Goal: Book appointment/travel/reservation

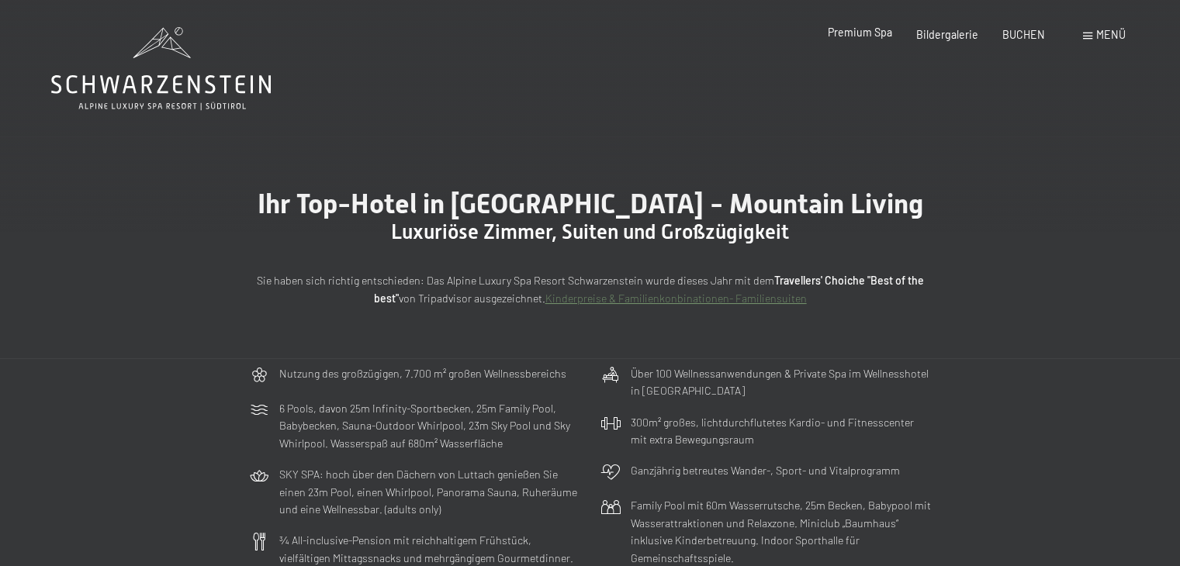
click at [870, 36] on span "Premium Spa" at bounding box center [860, 32] width 64 height 13
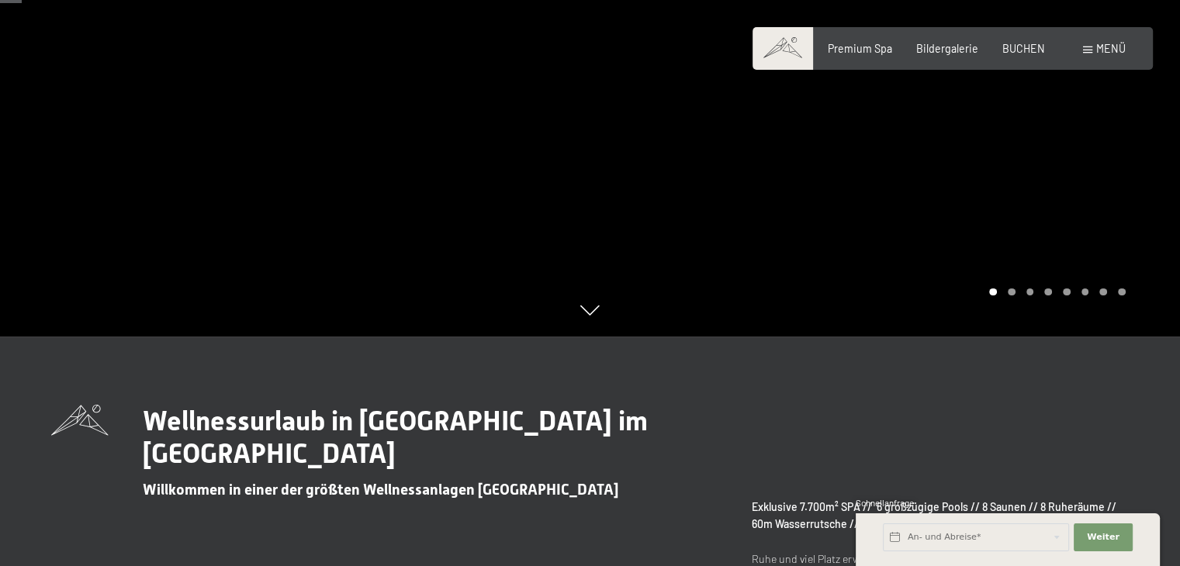
scroll to position [233, 0]
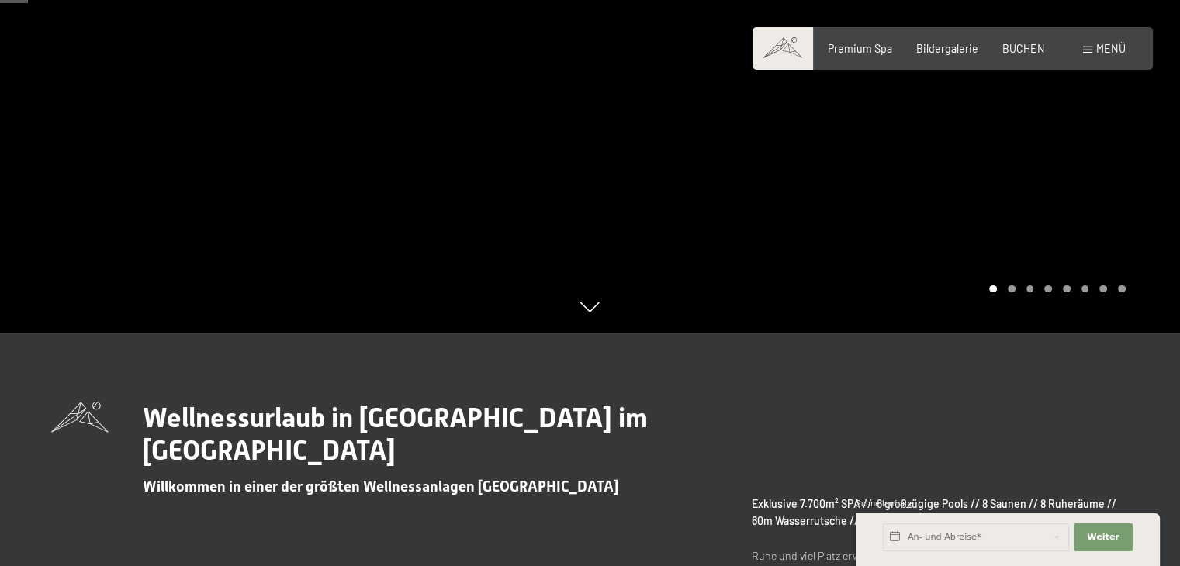
click at [1145, 132] on div at bounding box center [885, 50] width 590 height 566
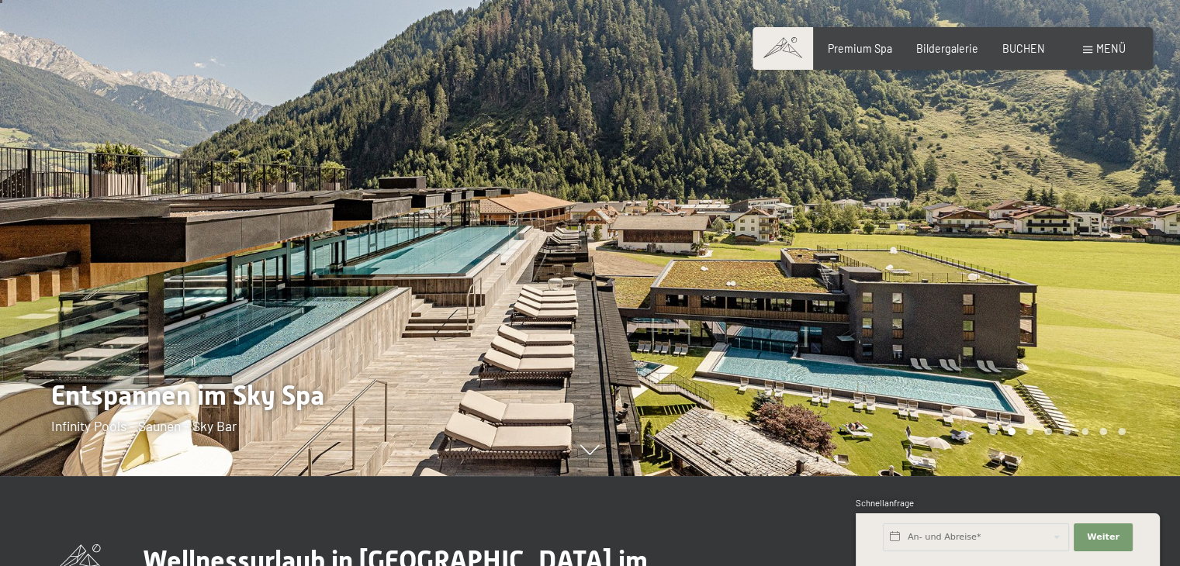
scroll to position [0, 0]
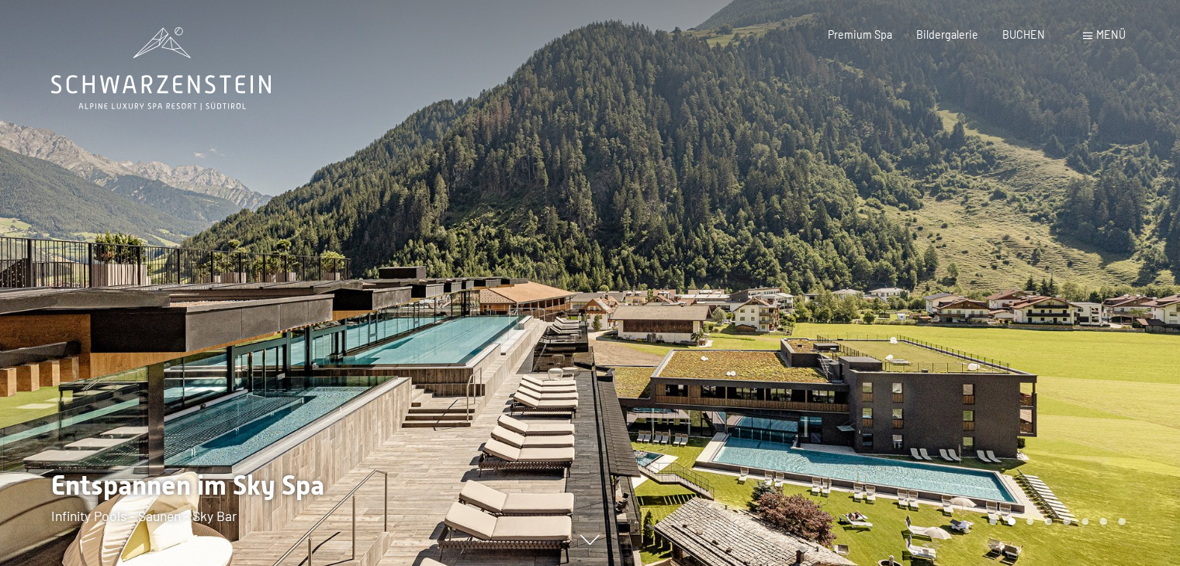
click at [1144, 284] on div at bounding box center [885, 283] width 590 height 566
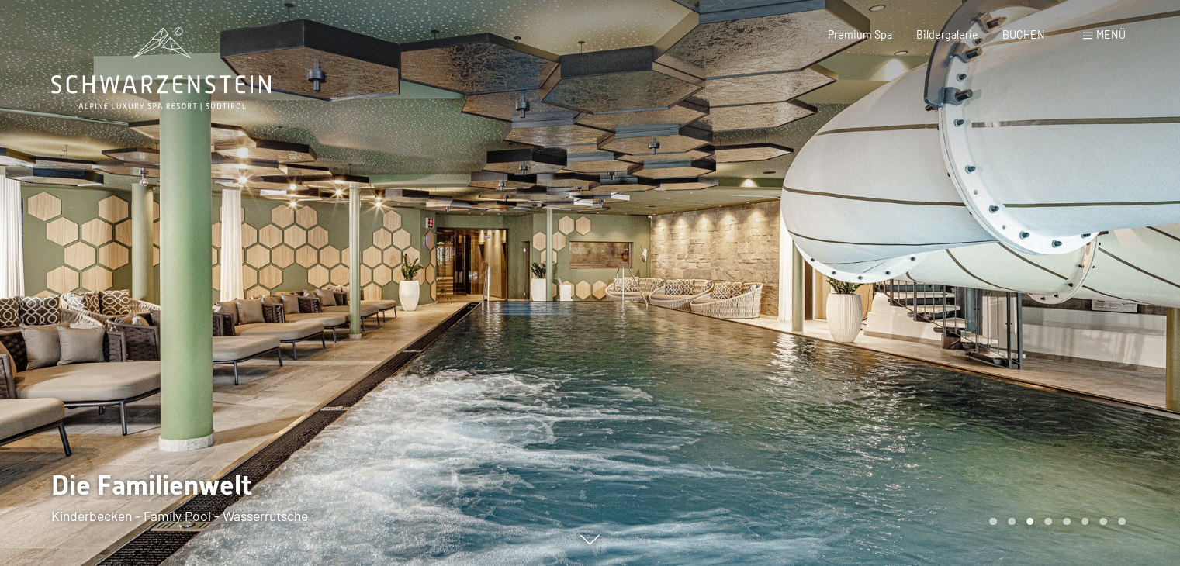
click at [1143, 284] on div at bounding box center [885, 283] width 590 height 566
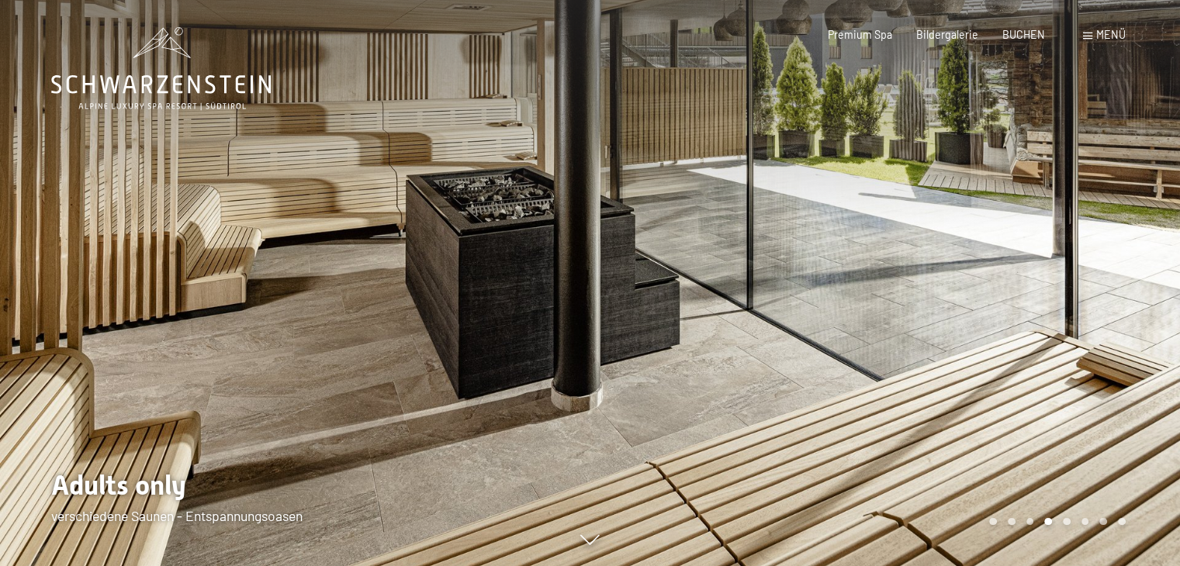
click at [1135, 284] on div at bounding box center [885, 283] width 590 height 566
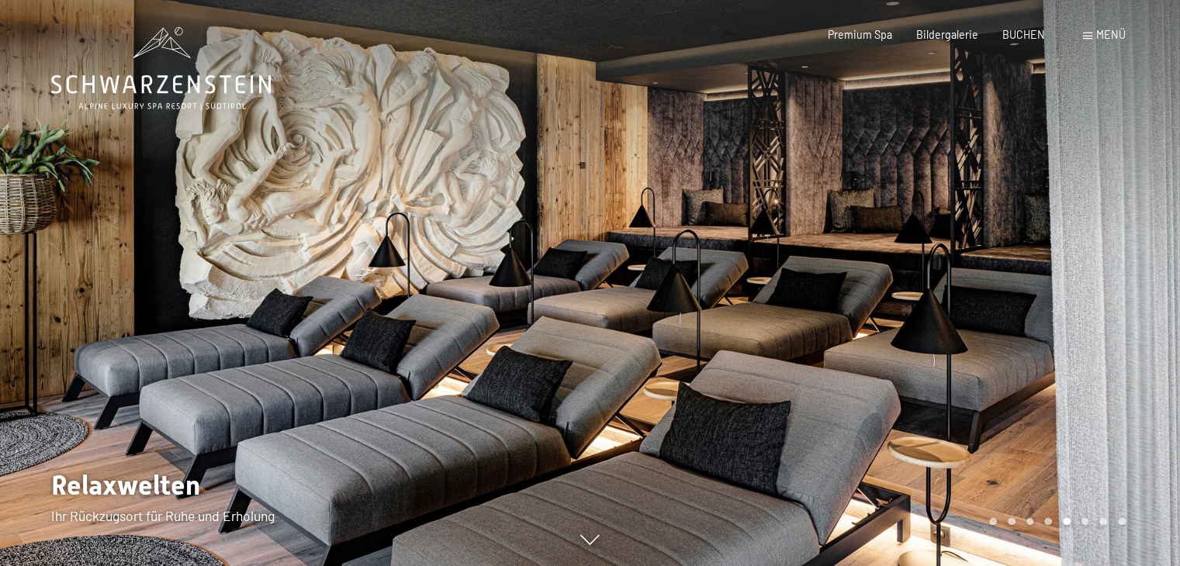
click at [1135, 284] on div at bounding box center [885, 283] width 590 height 566
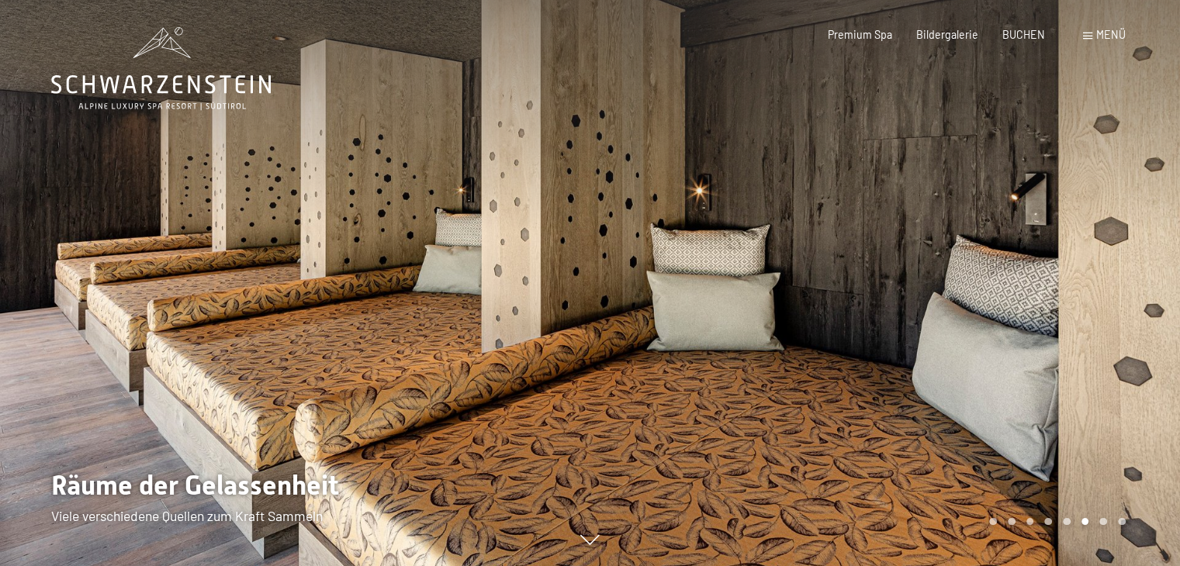
click at [1135, 284] on div at bounding box center [885, 283] width 590 height 566
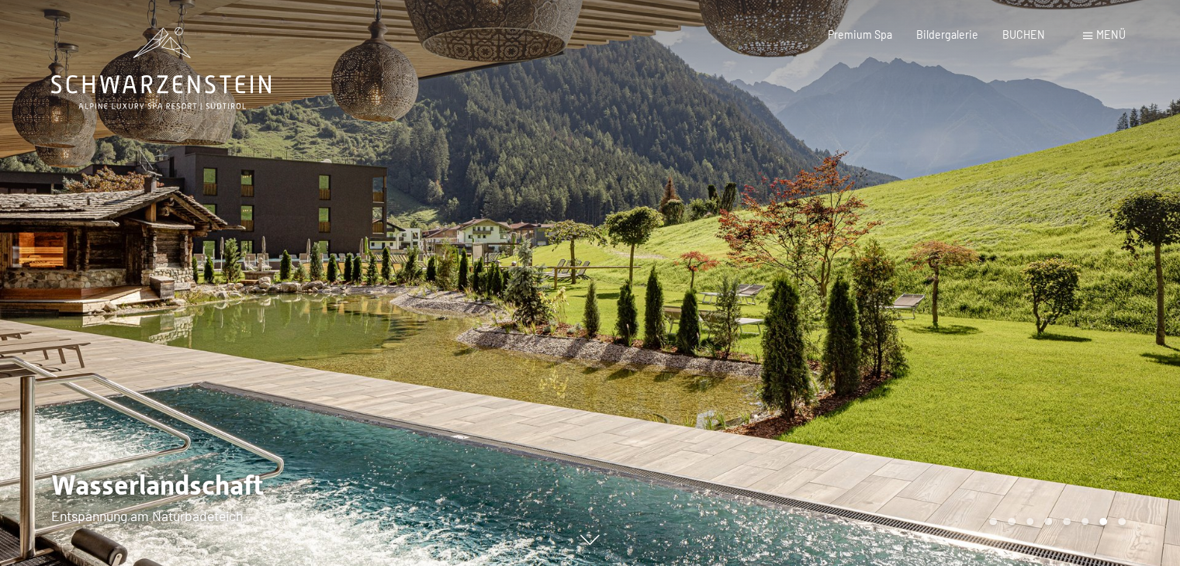
click at [1135, 284] on div at bounding box center [885, 283] width 590 height 566
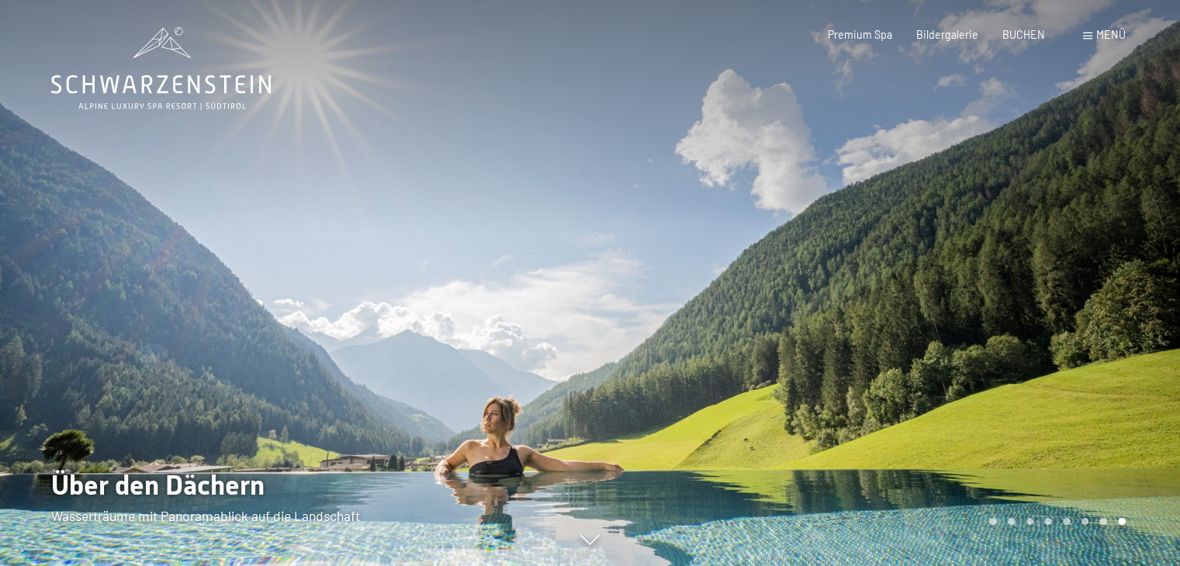
click at [1135, 284] on div at bounding box center [885, 283] width 590 height 566
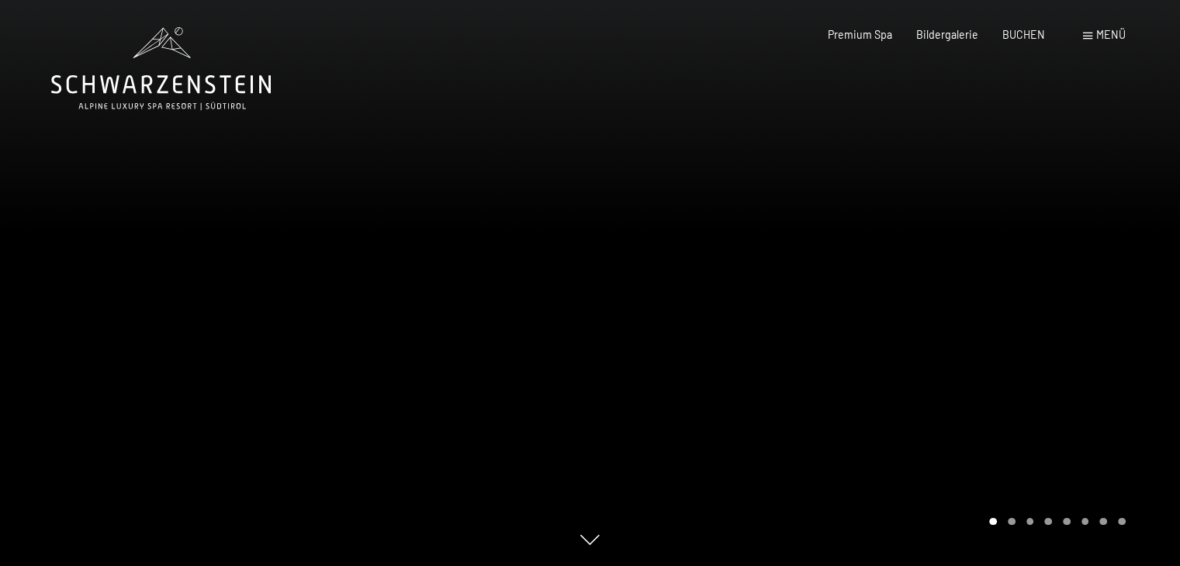
click at [1135, 284] on div at bounding box center [885, 283] width 590 height 566
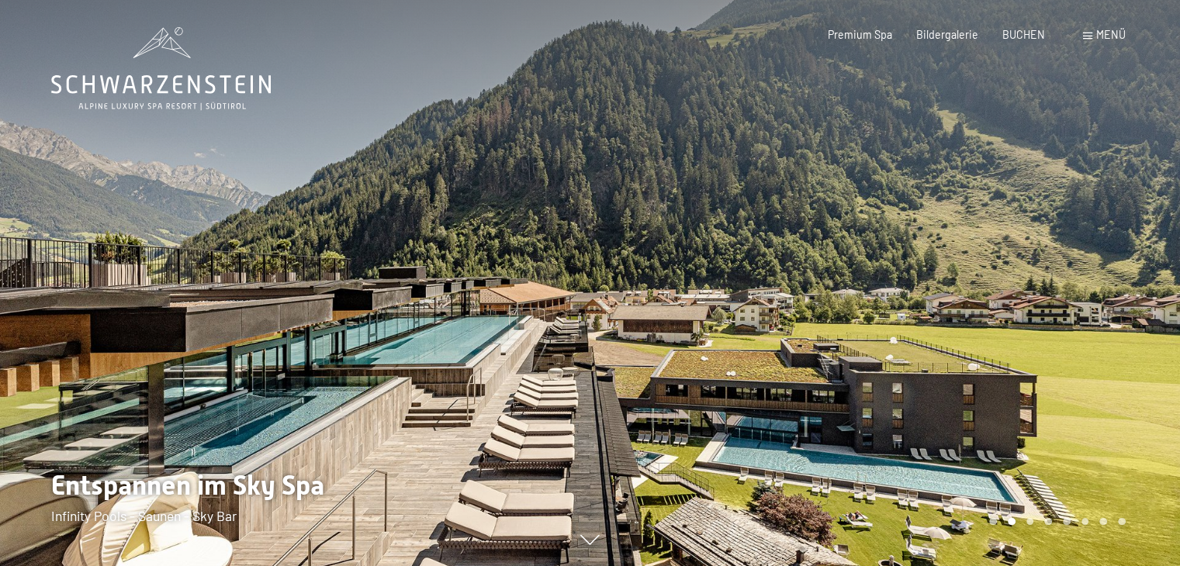
click at [1135, 284] on div at bounding box center [885, 283] width 590 height 566
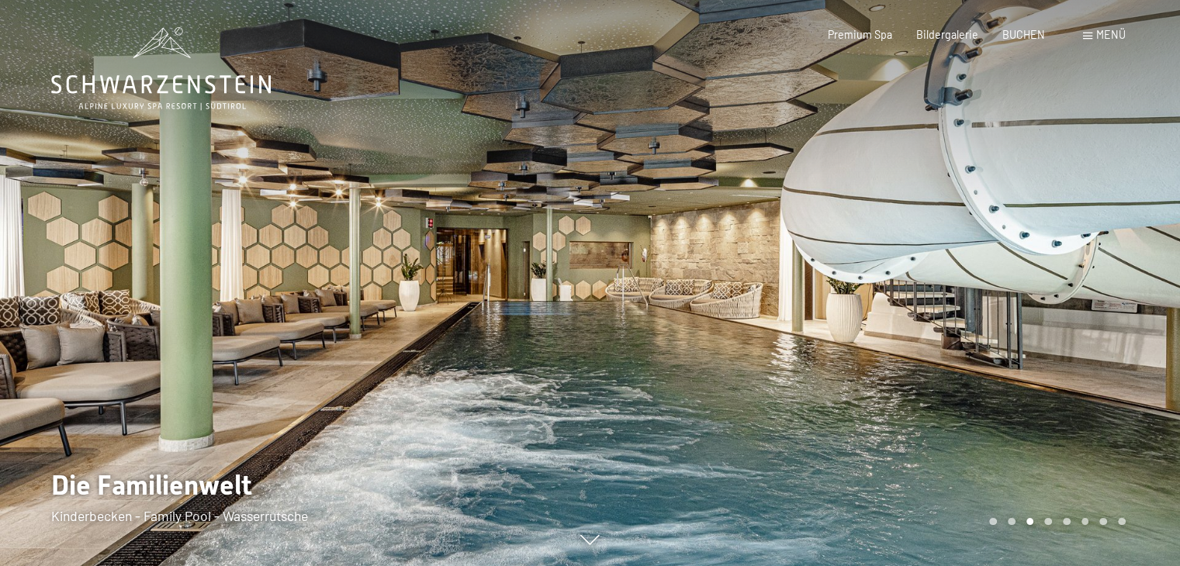
click at [1135, 284] on div at bounding box center [885, 283] width 590 height 566
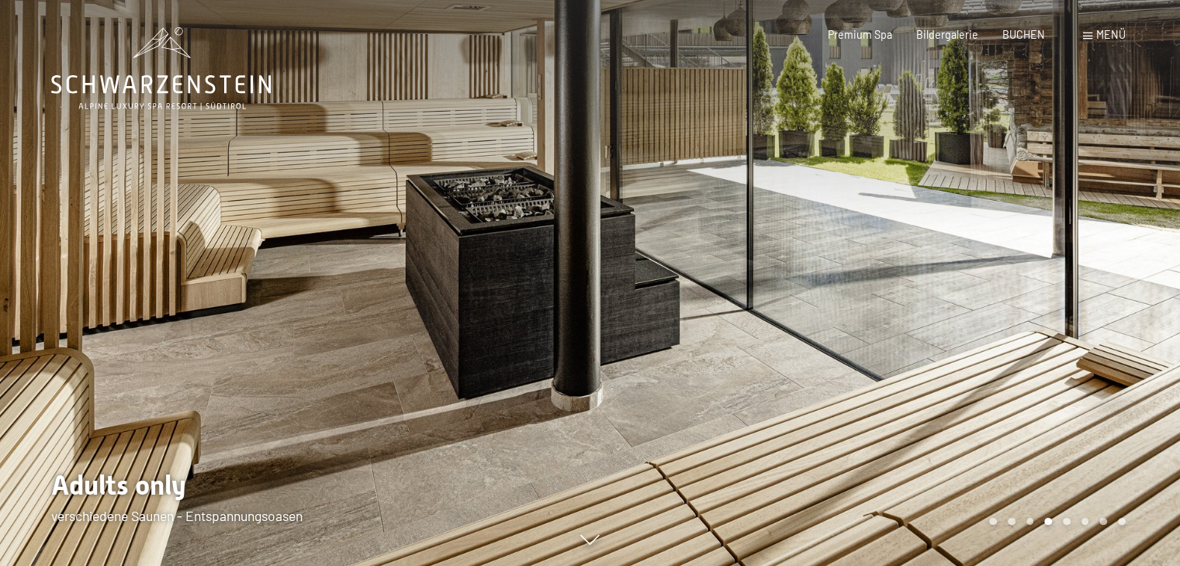
click at [1135, 284] on div at bounding box center [885, 283] width 590 height 566
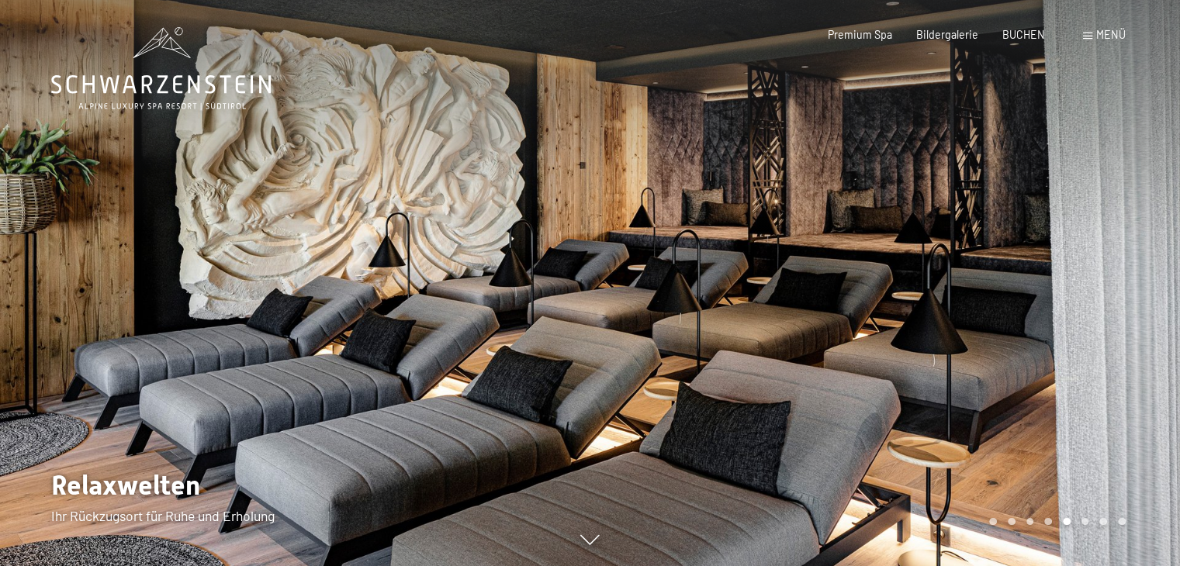
click at [596, 283] on div at bounding box center [885, 283] width 590 height 566
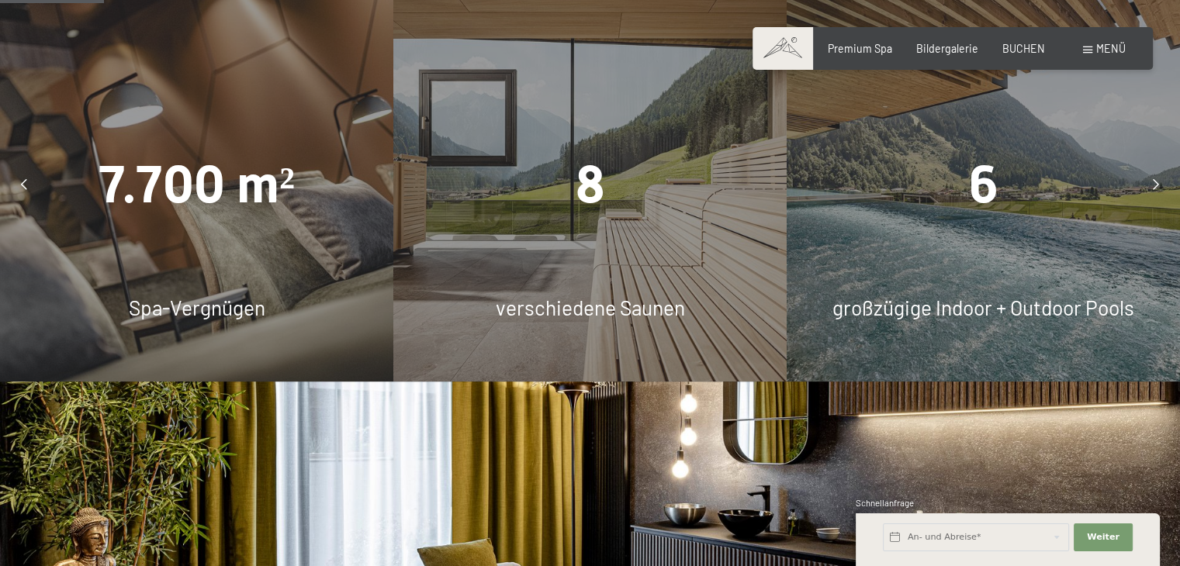
scroll to position [1008, 0]
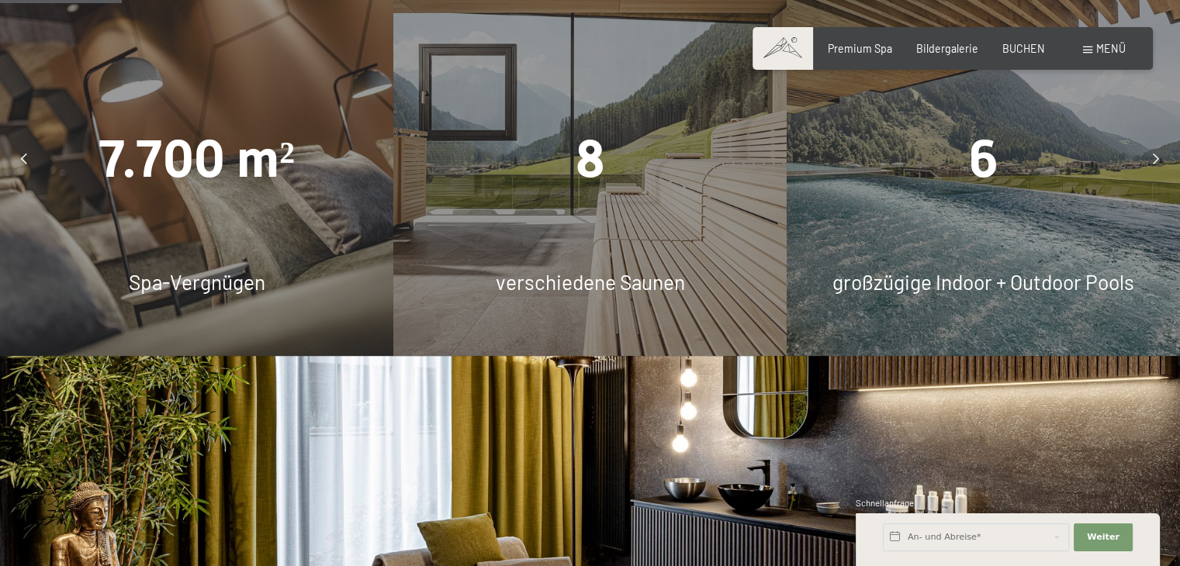
click at [614, 233] on div "8 verschiedene Saunen" at bounding box center [589, 159] width 393 height 393
click at [568, 164] on div "8" at bounding box center [589, 159] width 393 height 73
click at [1151, 176] on div at bounding box center [1156, 160] width 34 height 34
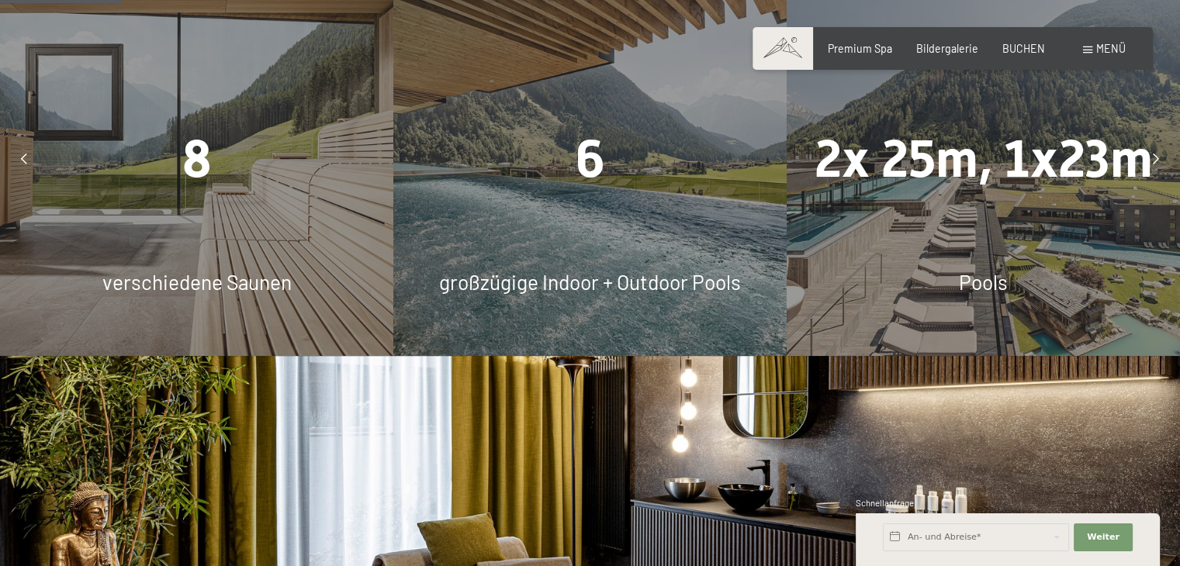
click at [1151, 175] on div at bounding box center [1156, 160] width 34 height 34
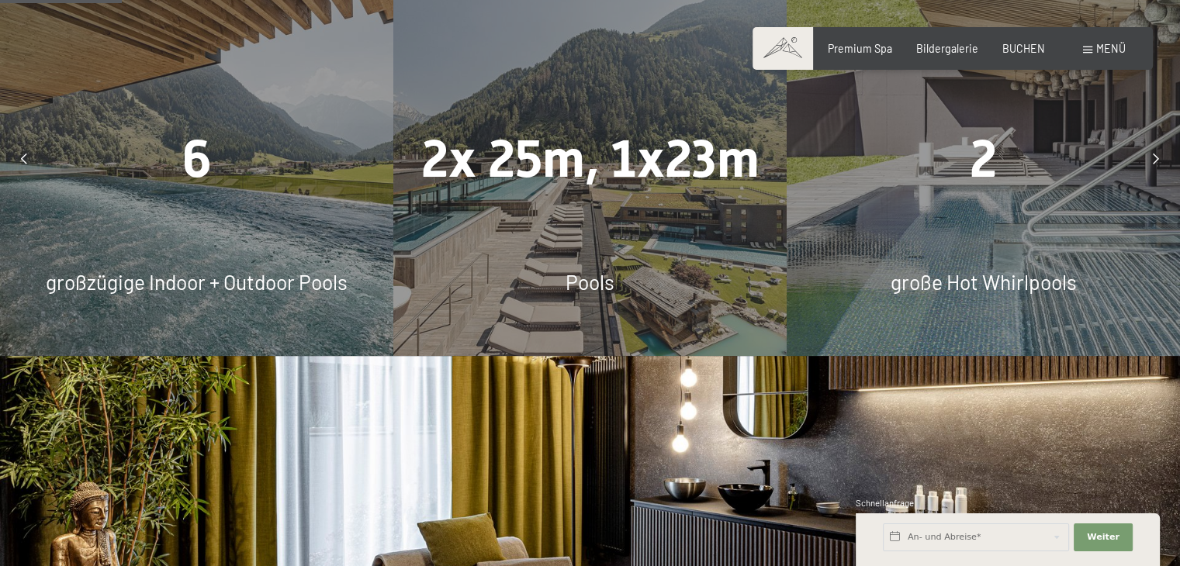
click at [1151, 175] on div at bounding box center [1156, 160] width 34 height 34
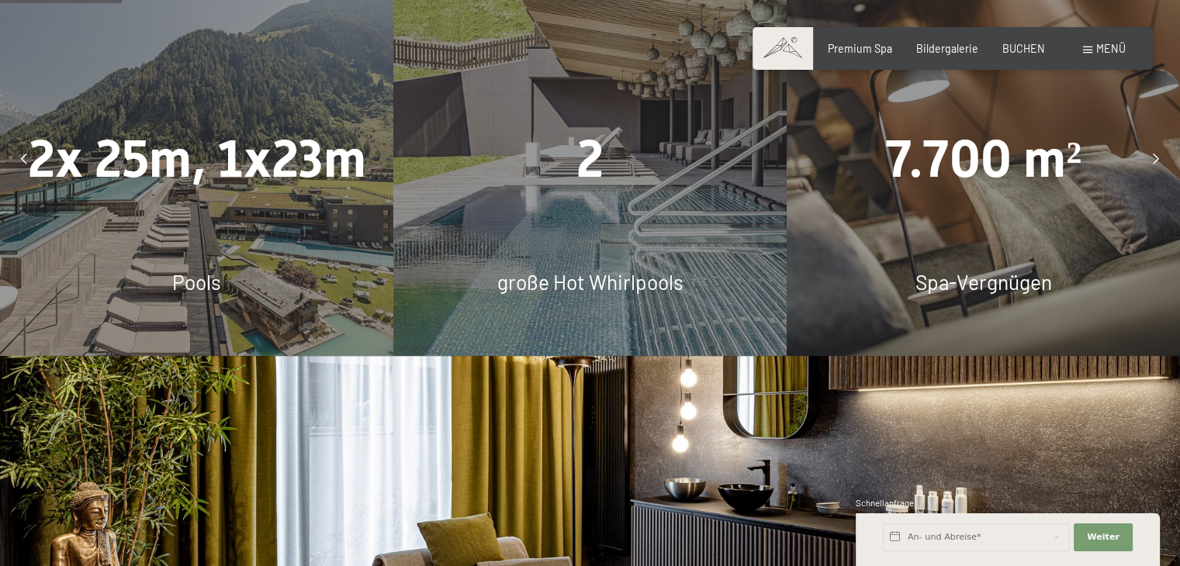
click at [1151, 175] on div at bounding box center [1156, 160] width 34 height 34
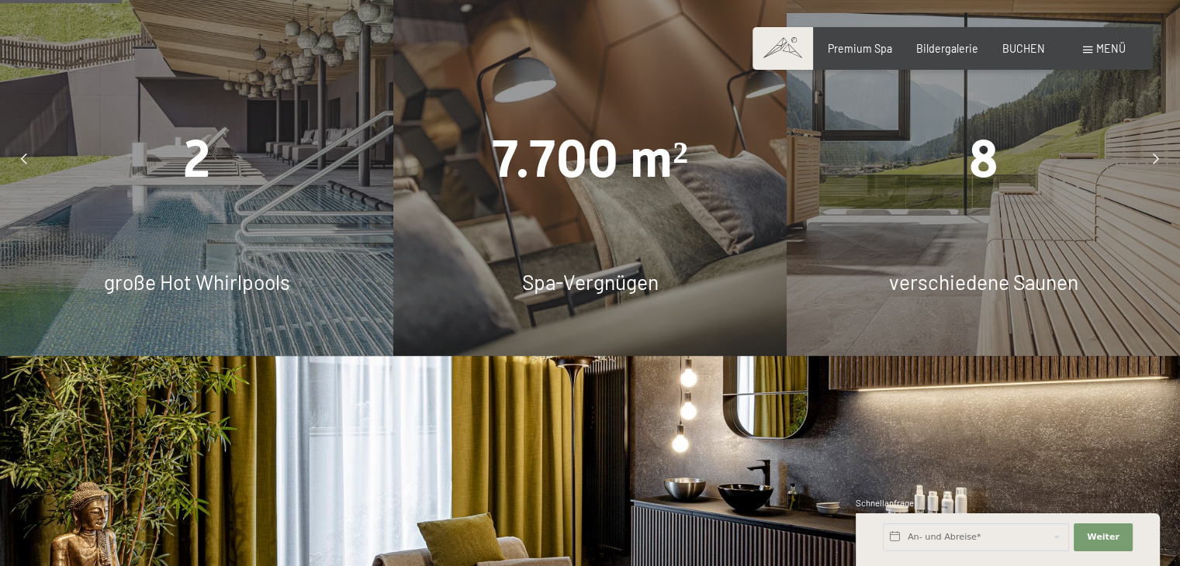
click at [593, 294] on span "Spa-Vergnügen" at bounding box center [590, 282] width 137 height 24
click at [598, 189] on span "7.700 m²" at bounding box center [590, 159] width 196 height 60
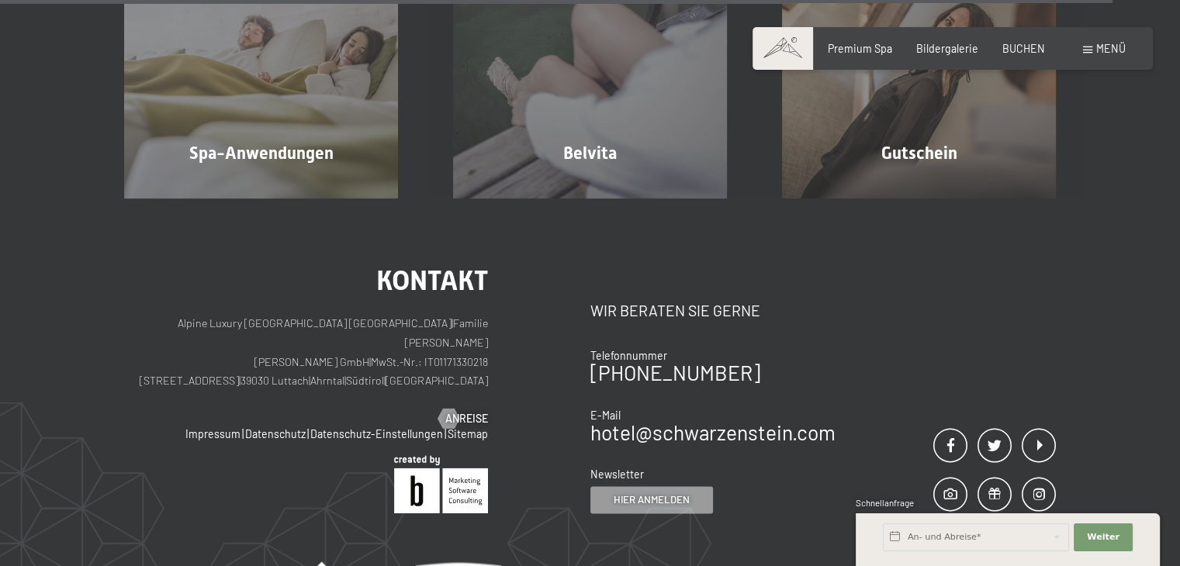
scroll to position [8376, 0]
